Goal: Communication & Community: Answer question/provide support

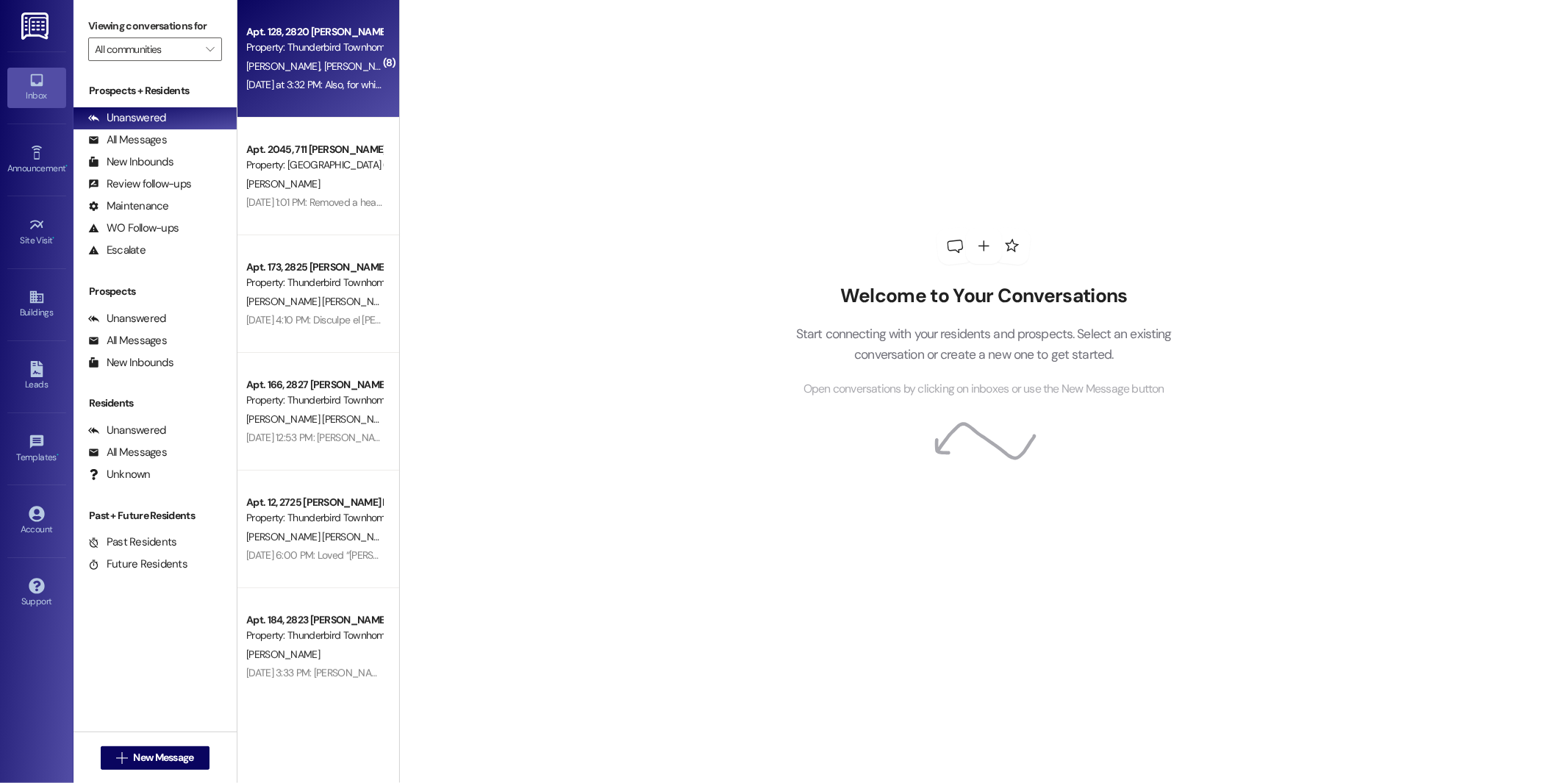
click at [324, 84] on div "[DATE] at 3:32 PM: Also, for which month will the concession be applied for? [D…" at bounding box center [406, 84] width 320 height 13
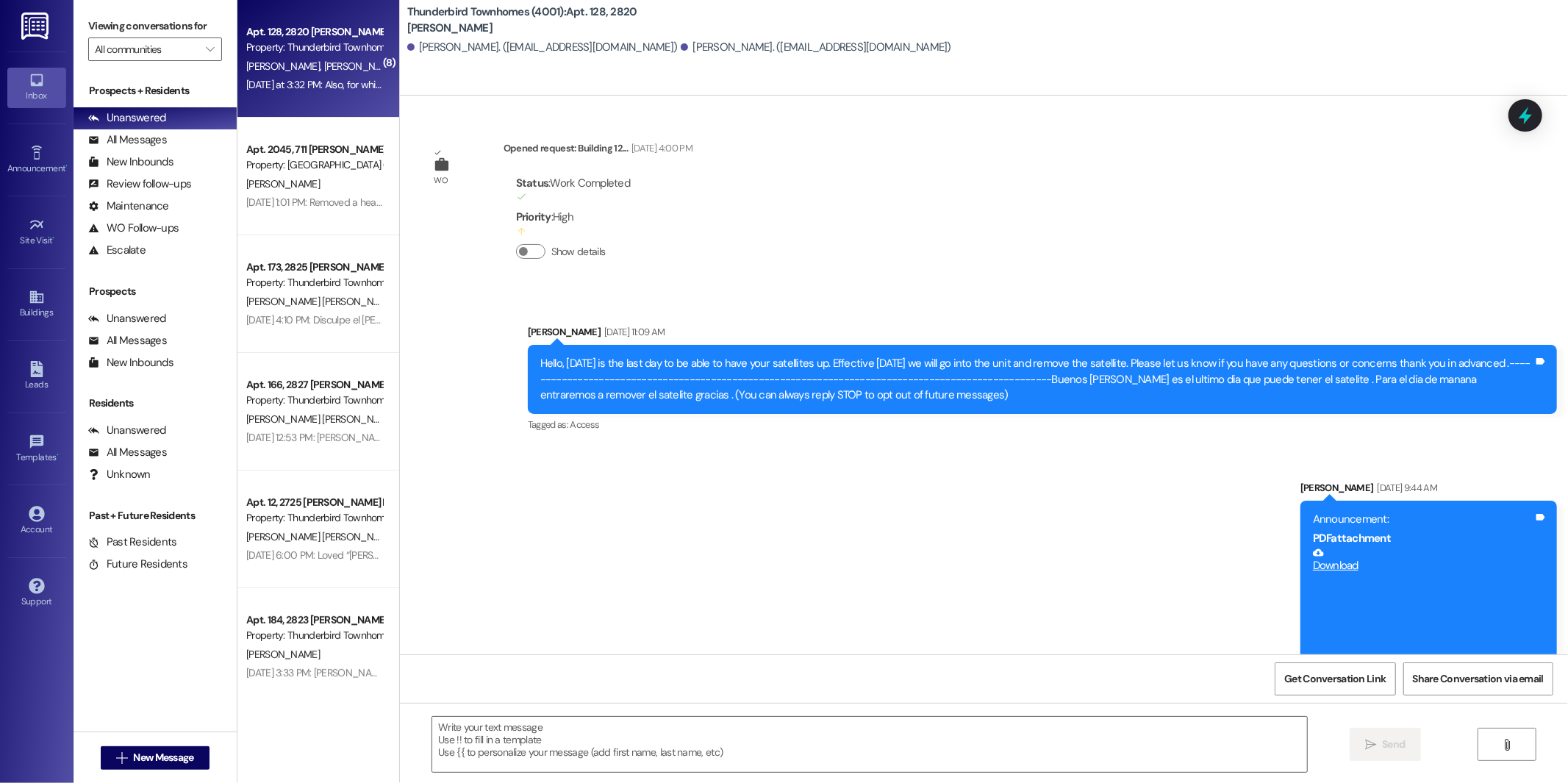
scroll to position [17819, 0]
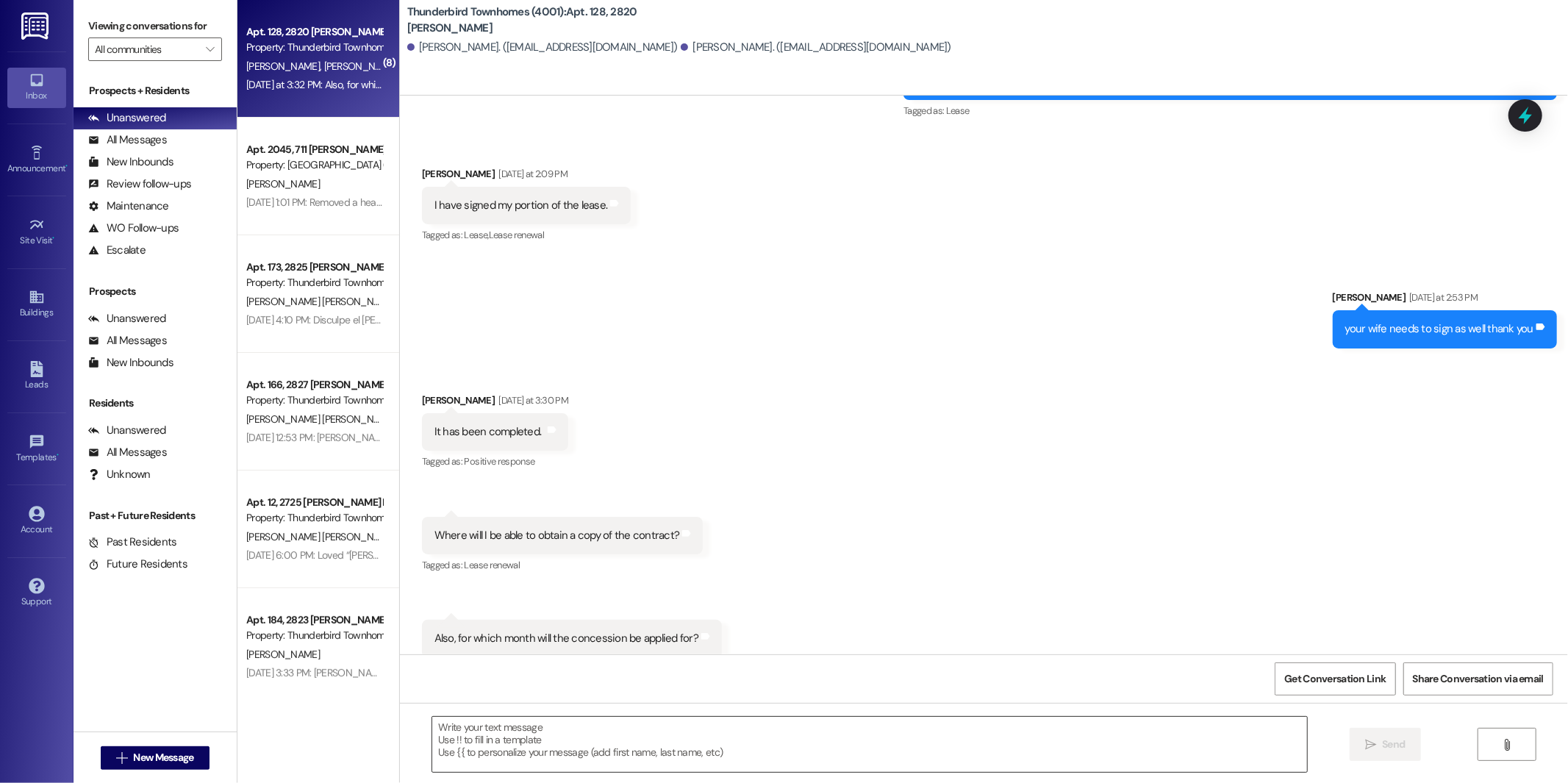
click at [490, 740] on textarea at bounding box center [869, 744] width 875 height 55
click at [866, 723] on textarea "Ok now I will send the renewal lease .. the one you signed was to add the other…" at bounding box center [869, 744] width 875 height 55
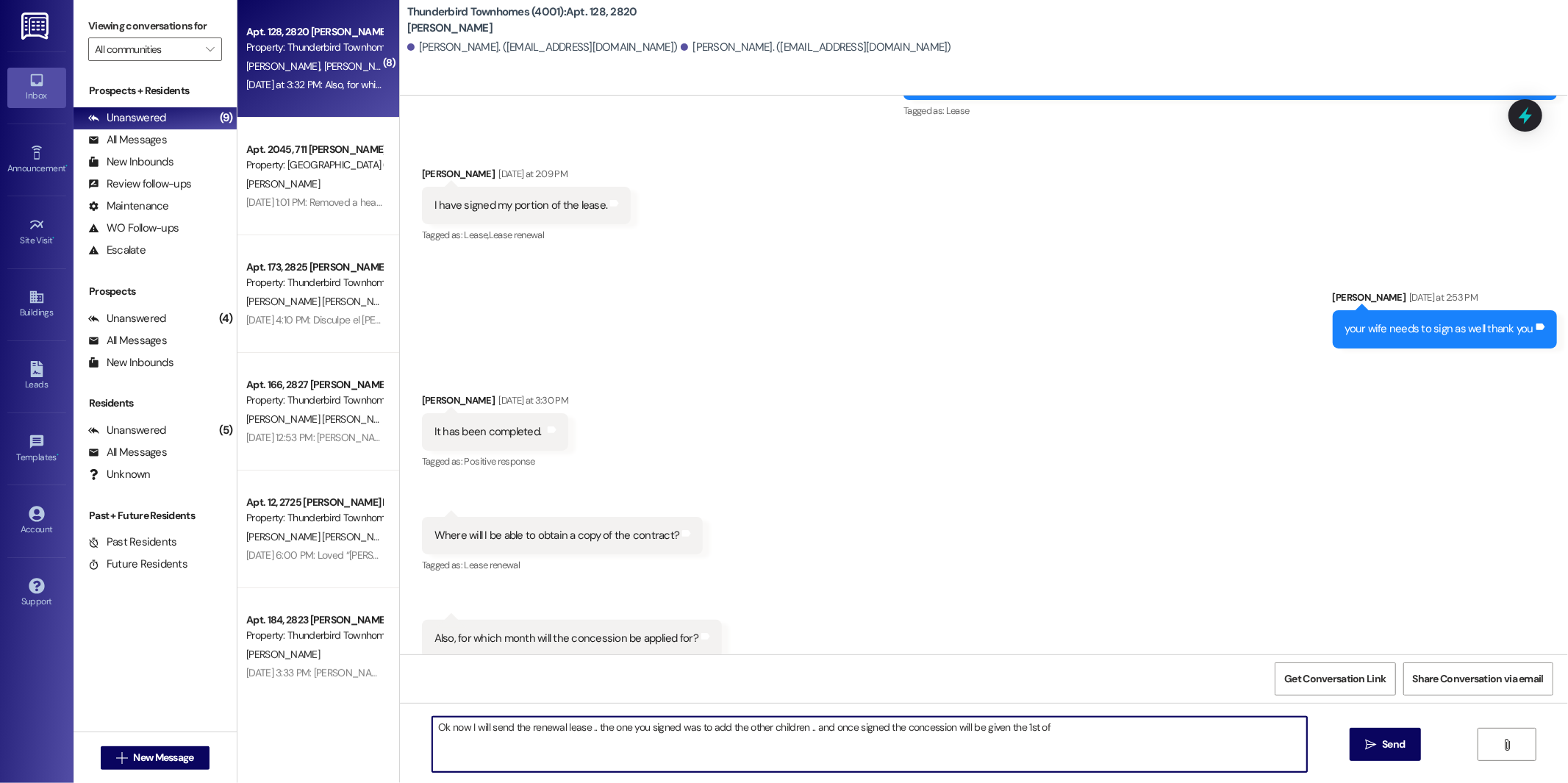
type textarea "Ok now I will send the renewal lease .. the one you signed was to add the other…"
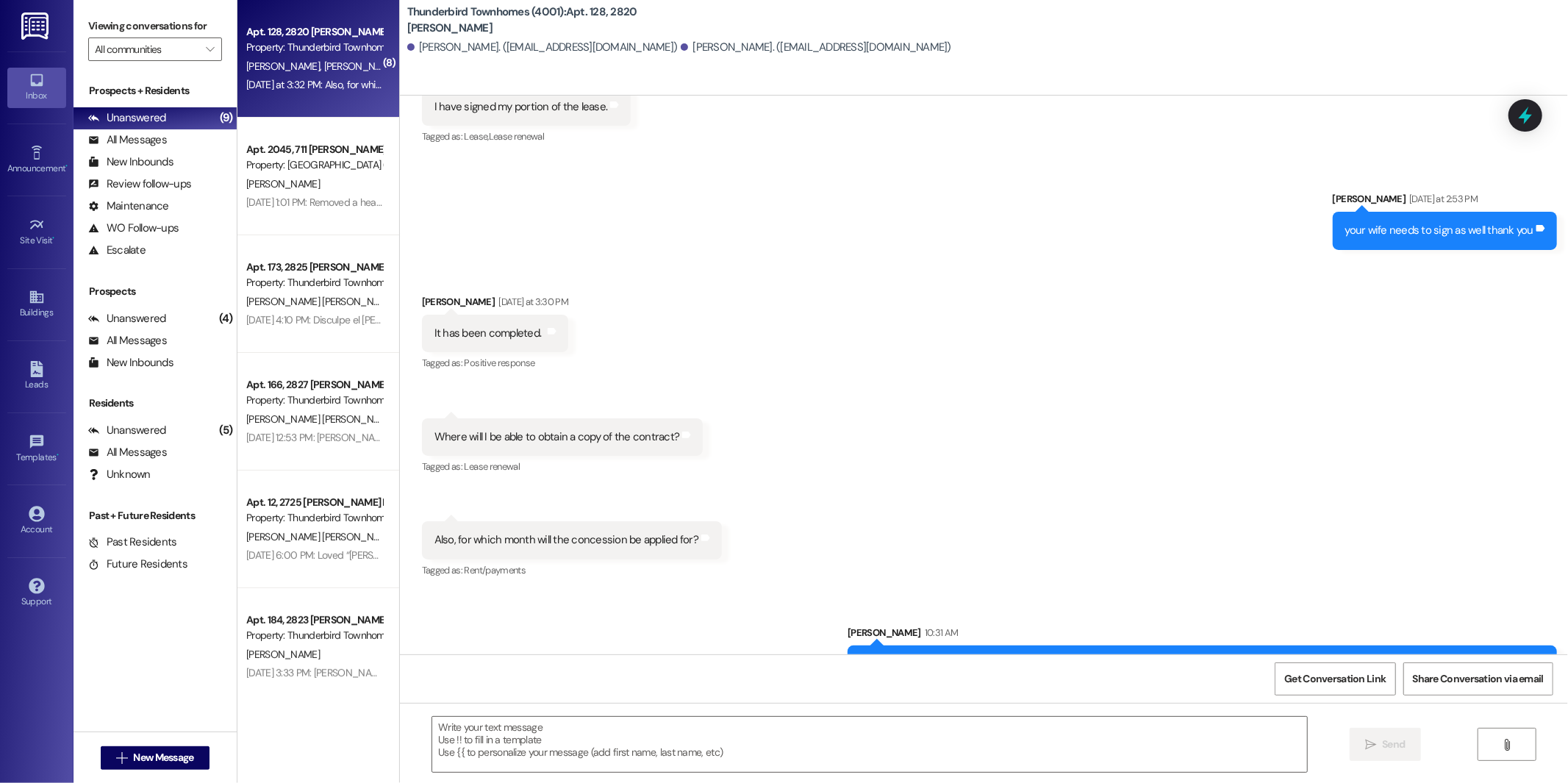
scroll to position [17922, 0]
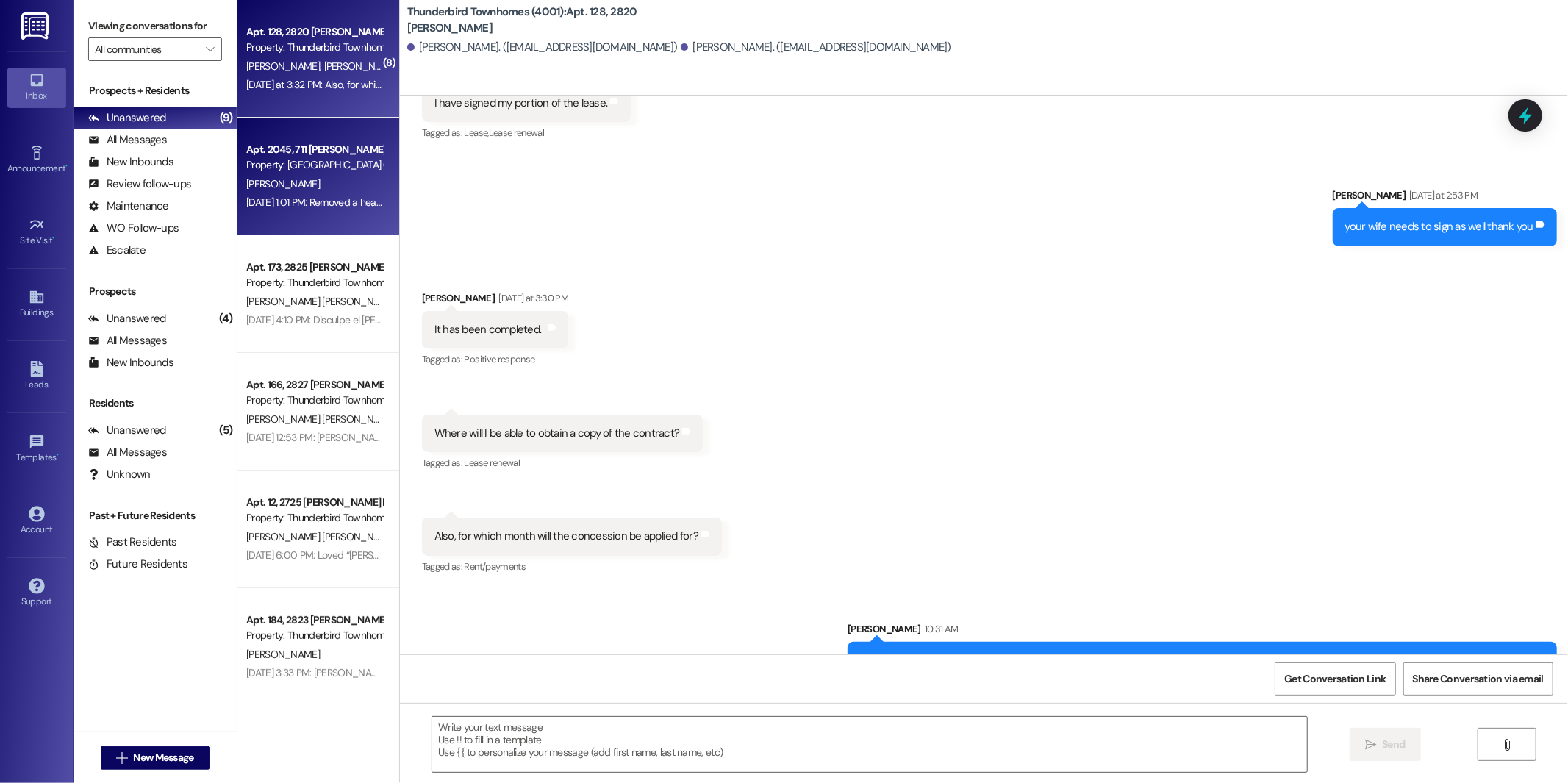
click at [330, 196] on div "[DATE] 1:01 PM: Removed a heart from “ ([GEOGRAPHIC_DATA] (4027)): Good morning…" at bounding box center [673, 202] width 855 height 13
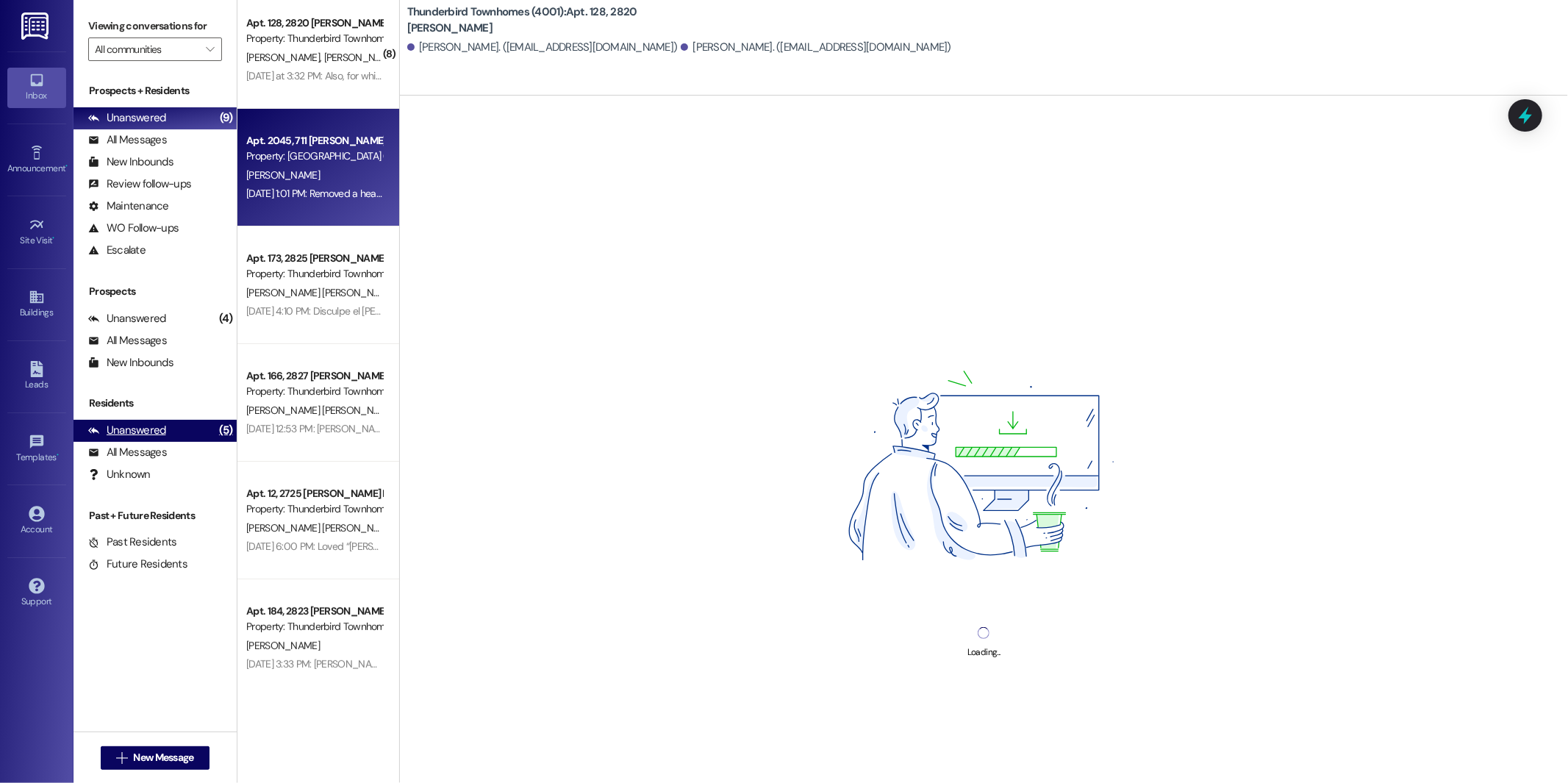
scroll to position [18, 0]
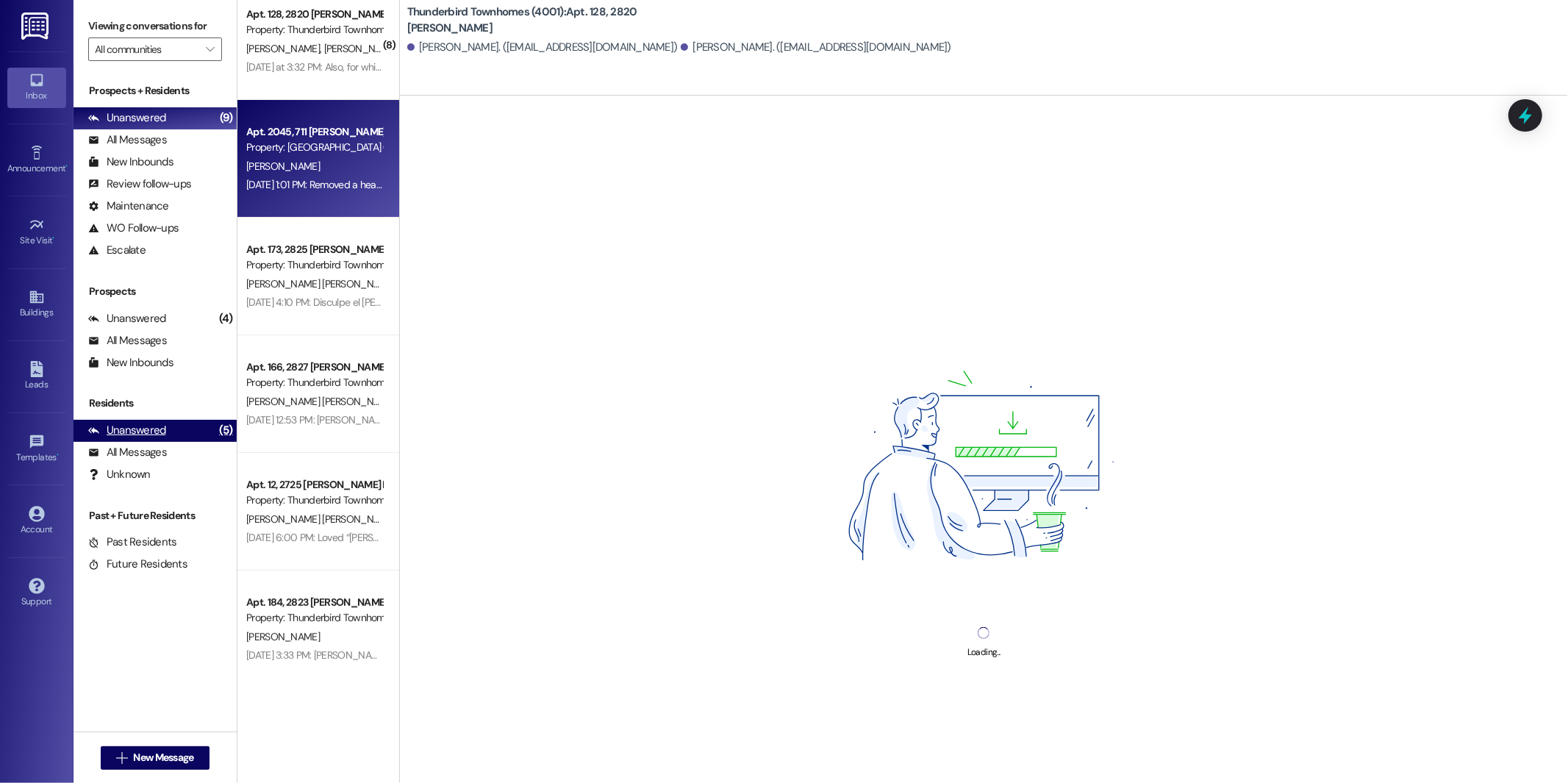
click at [175, 431] on div "Unanswered (5)" at bounding box center [155, 431] width 163 height 22
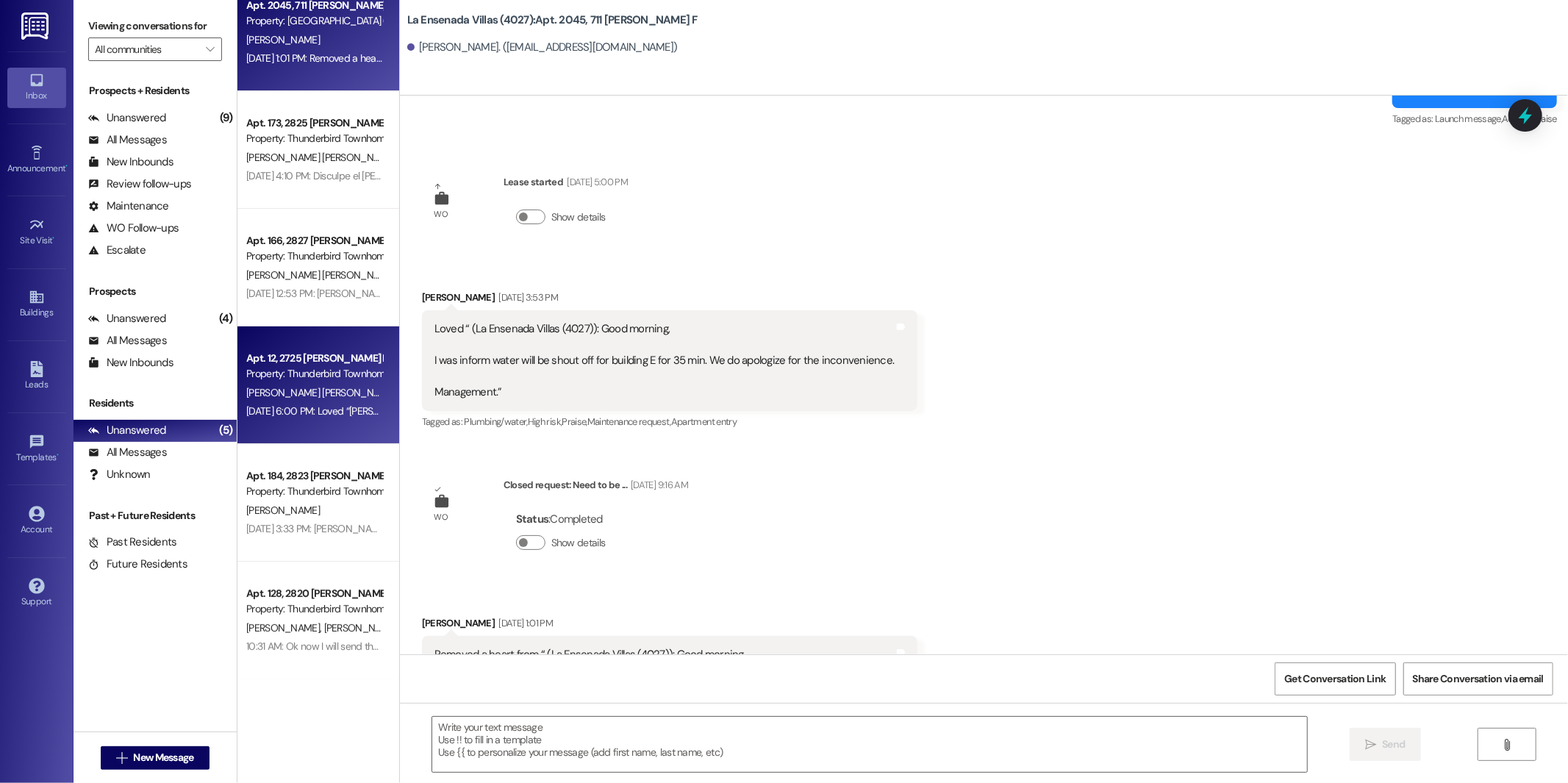
scroll to position [0, 0]
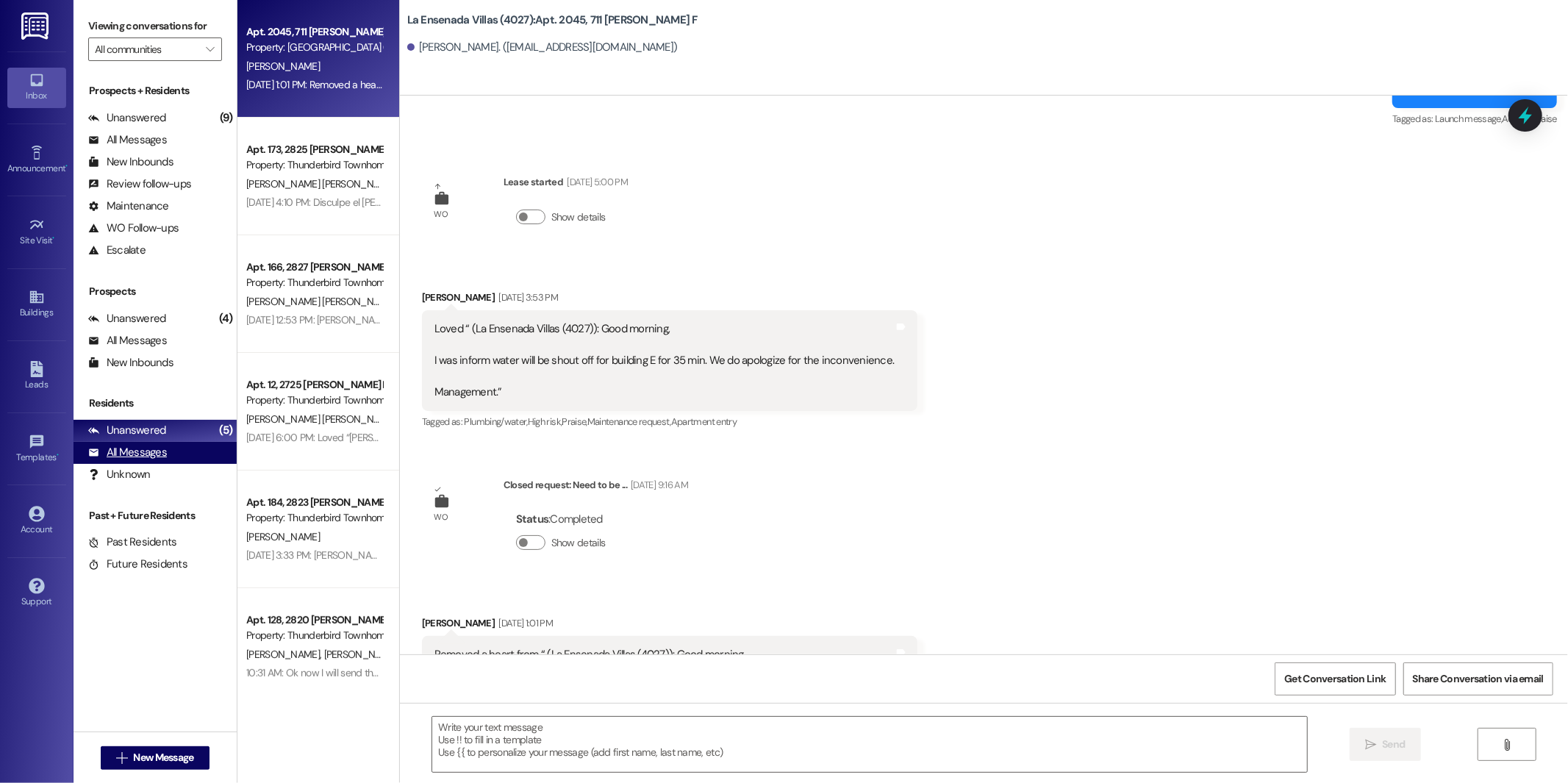
click at [147, 453] on div "All Messages" at bounding box center [127, 452] width 78 height 16
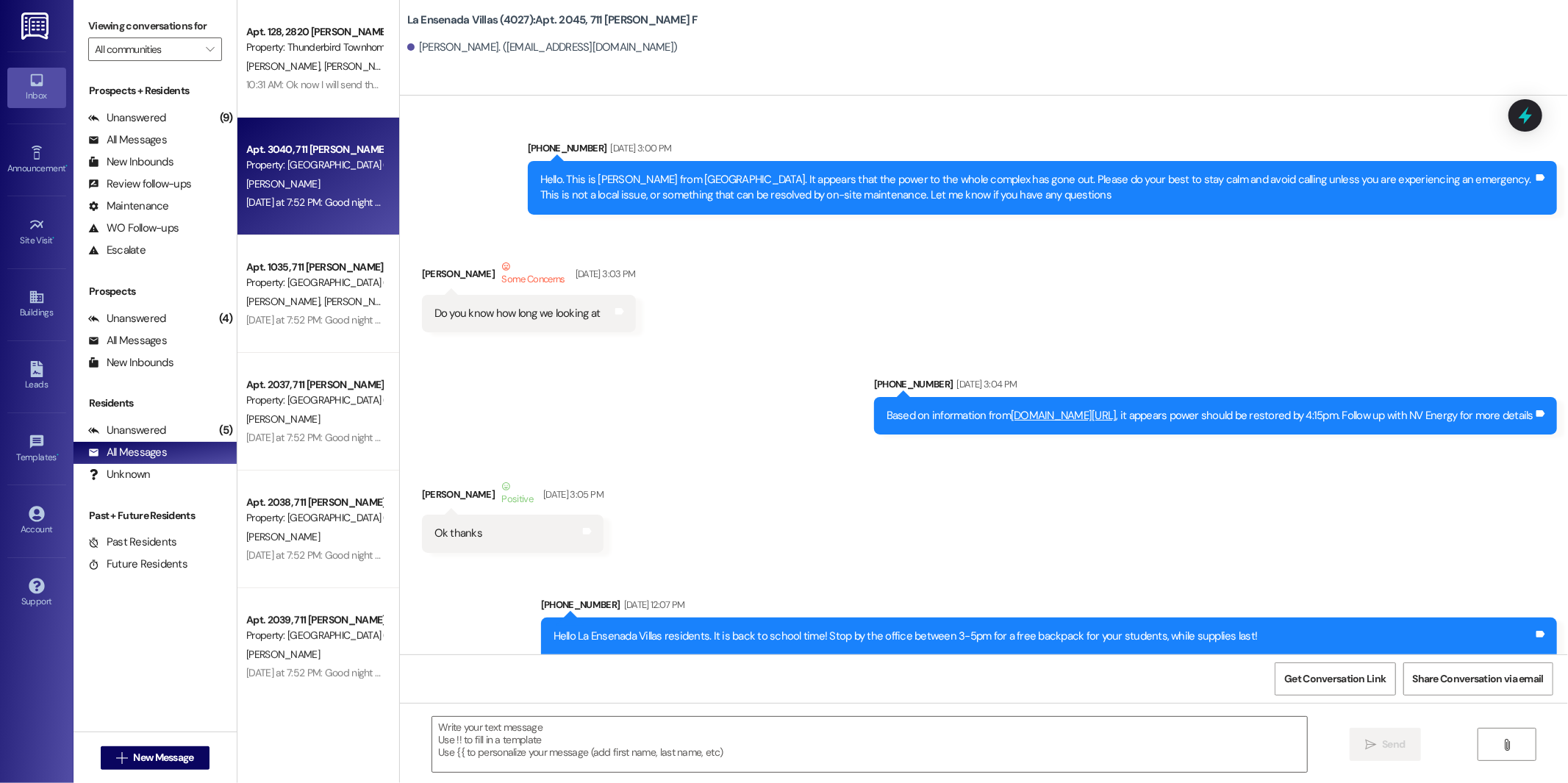
scroll to position [17298, 0]
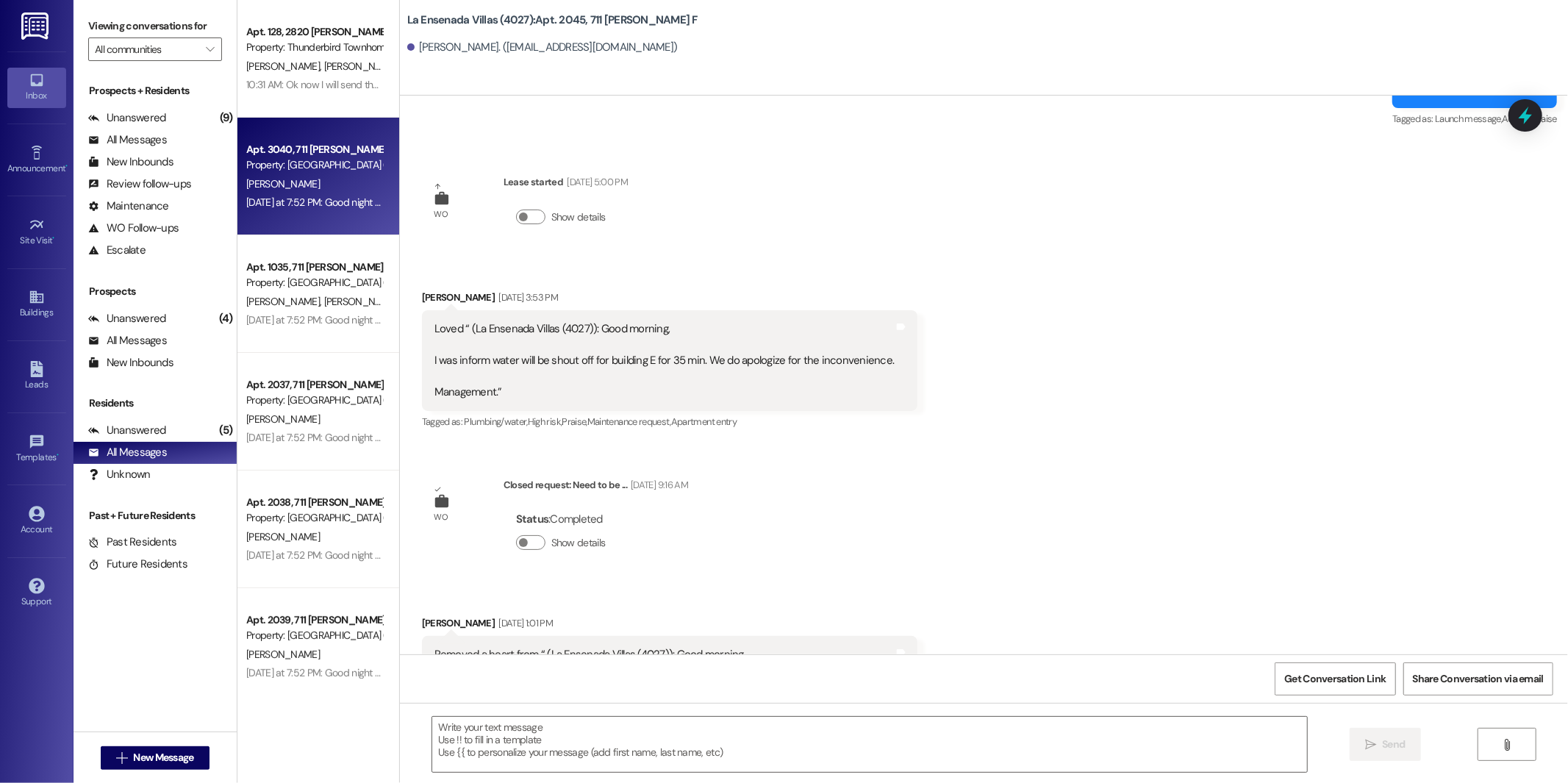
click at [366, 196] on div "[DATE] at 7:52 PM: Good night all Residents,I would like to inform you that we …" at bounding box center [1319, 202] width 2147 height 13
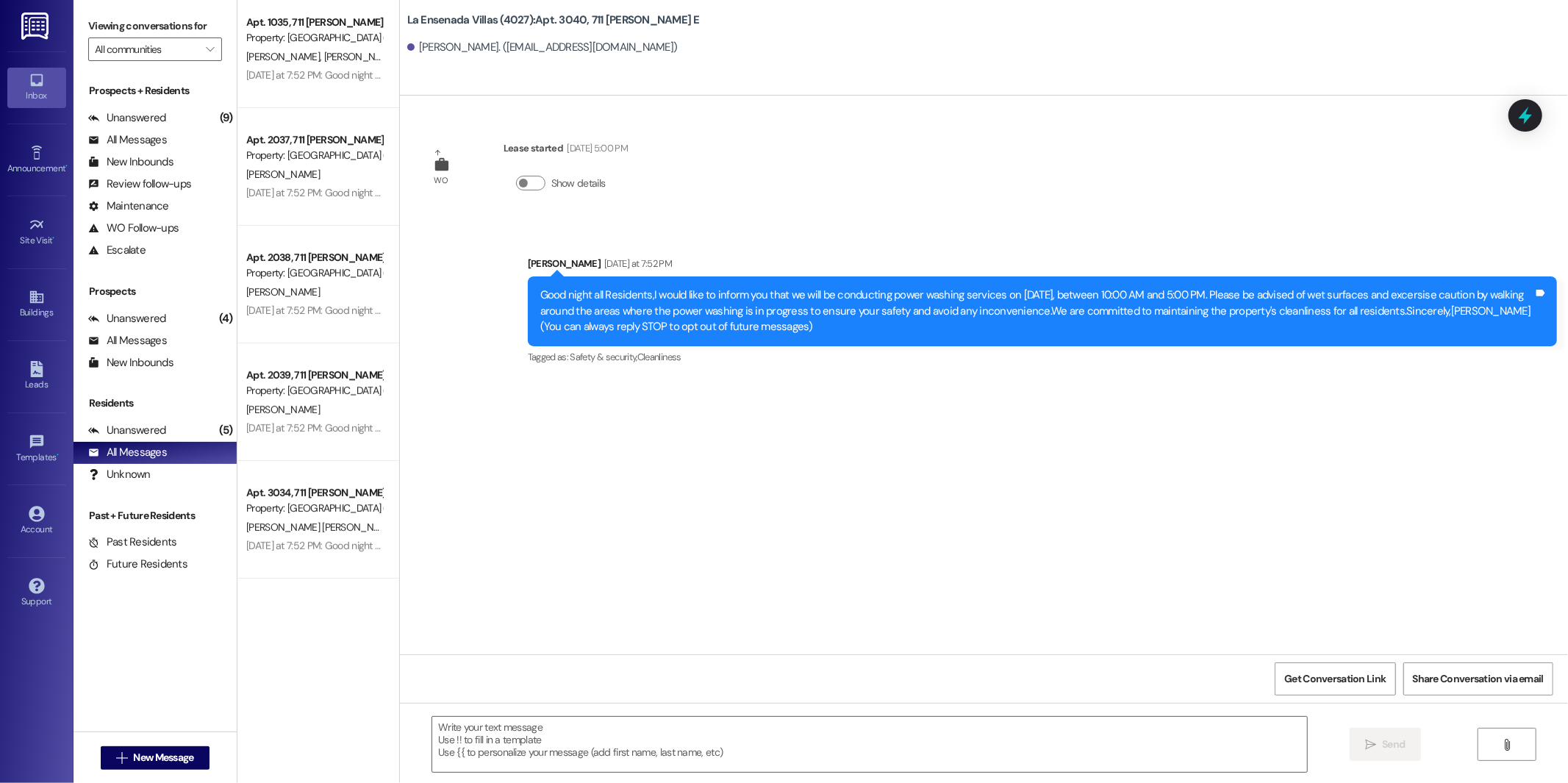
scroll to position [0, 0]
